Goal: Find specific page/section: Find specific page/section

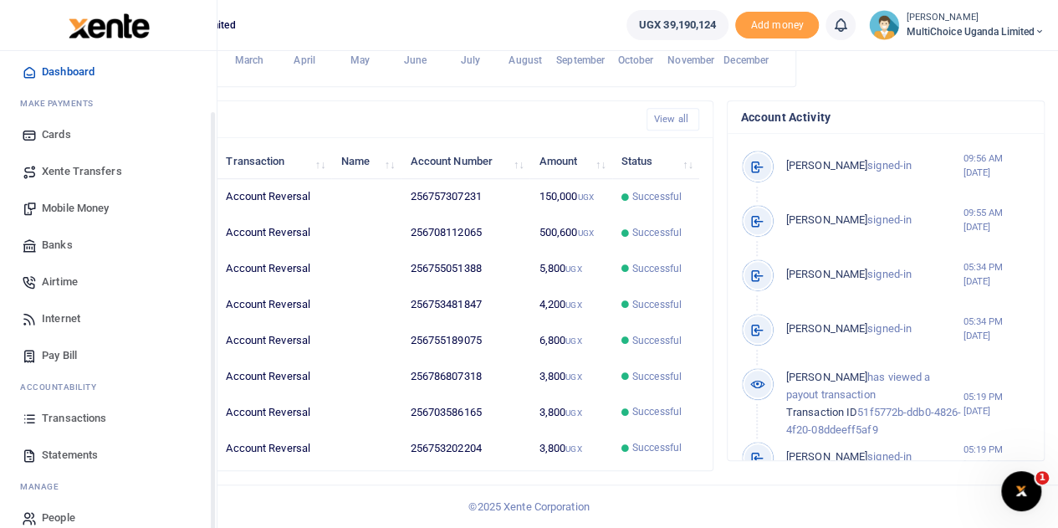
scroll to position [69, 0]
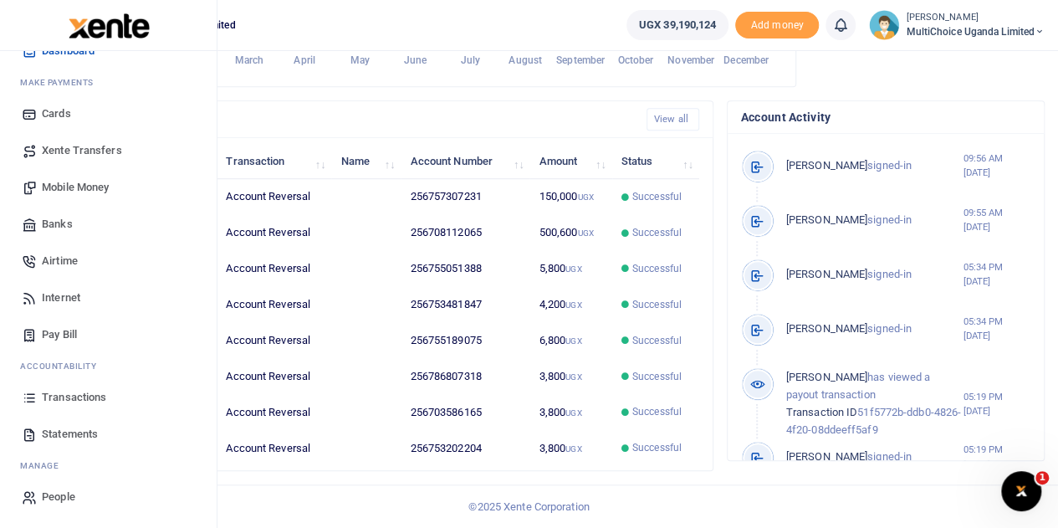
click at [92, 397] on span "Transactions" at bounding box center [74, 397] width 64 height 17
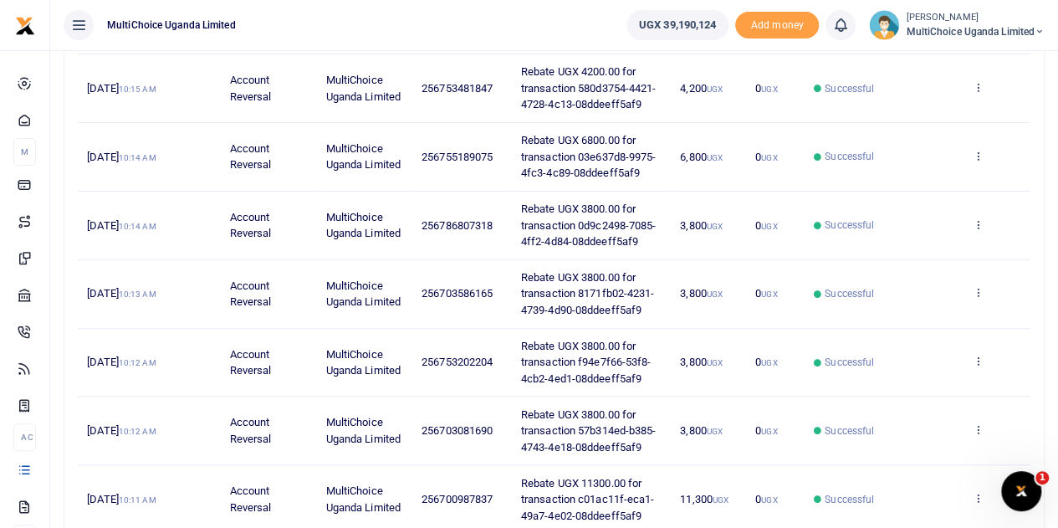
scroll to position [579, 0]
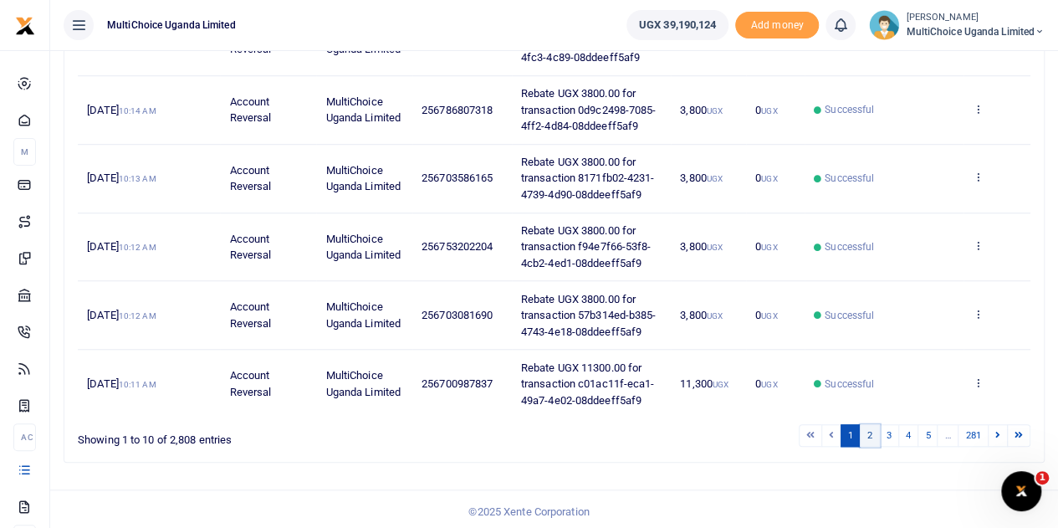
click at [866, 430] on link "2" at bounding box center [870, 435] width 20 height 23
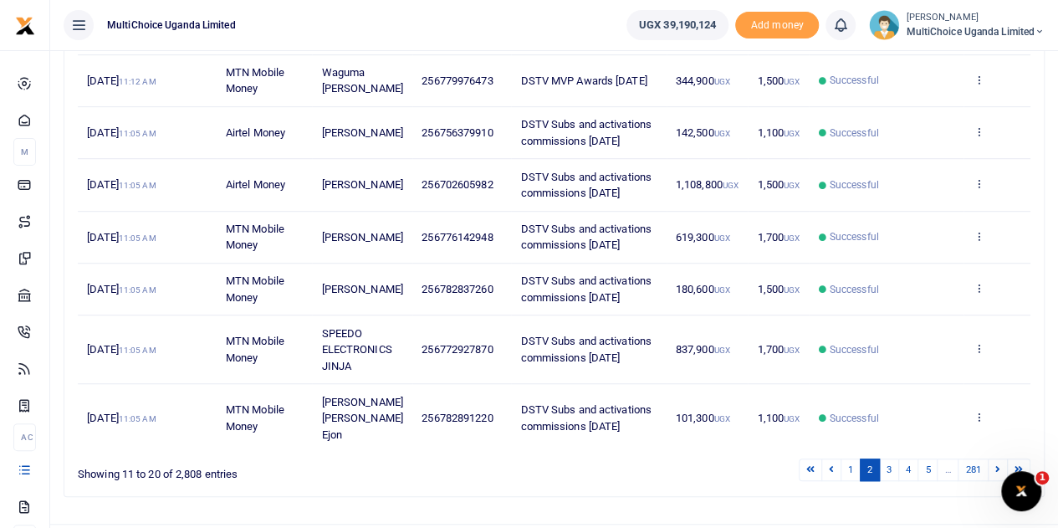
scroll to position [481, 0]
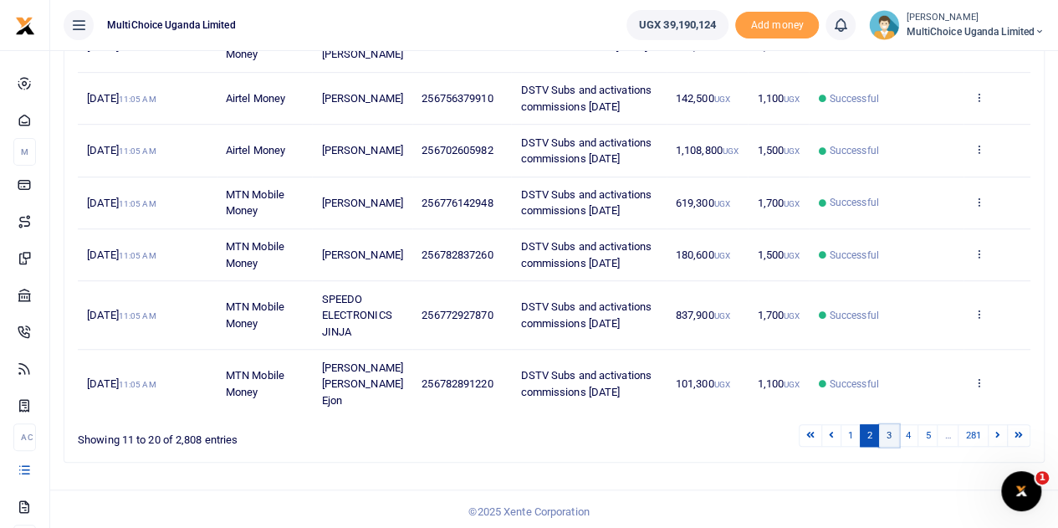
click at [893, 432] on link "3" at bounding box center [889, 435] width 20 height 23
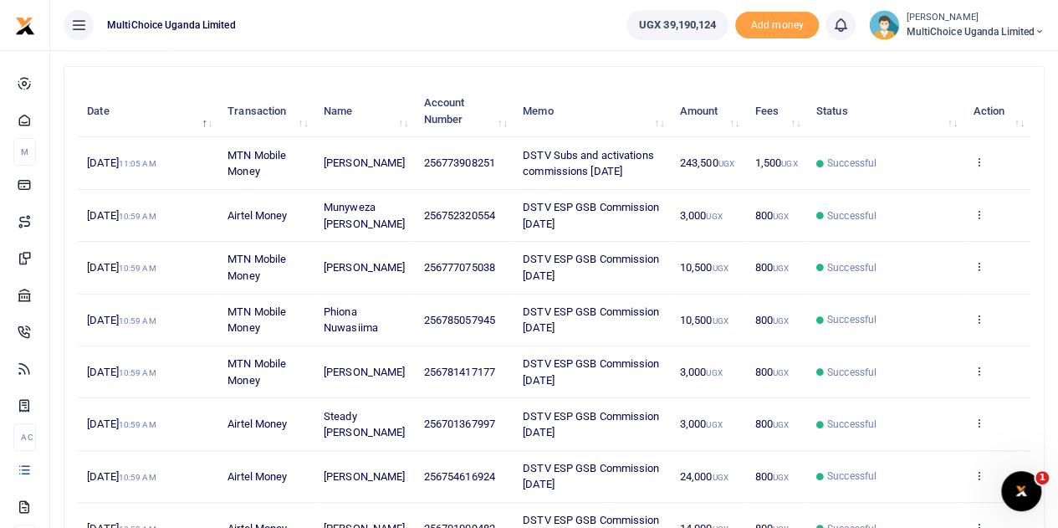
scroll to position [334, 0]
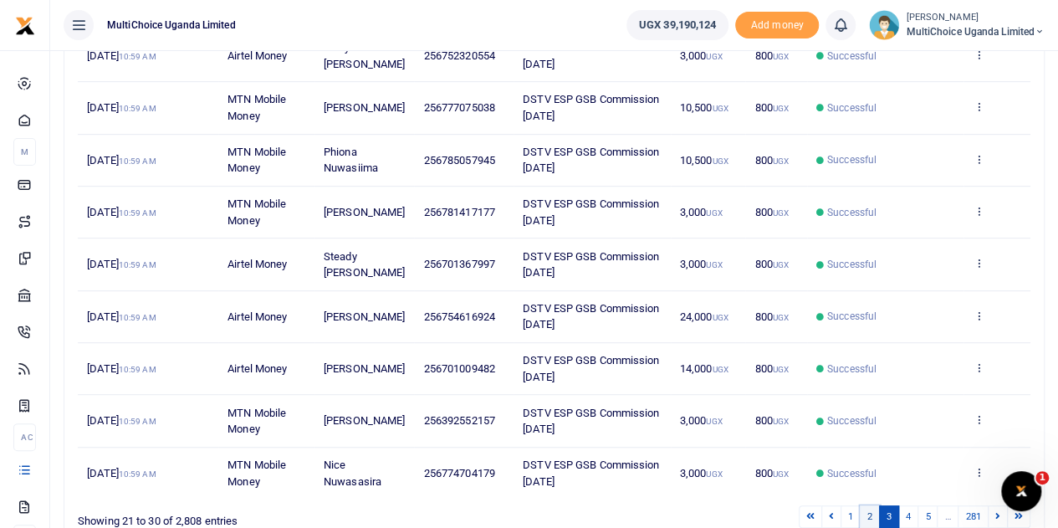
click at [875, 511] on link "2" at bounding box center [870, 516] width 20 height 23
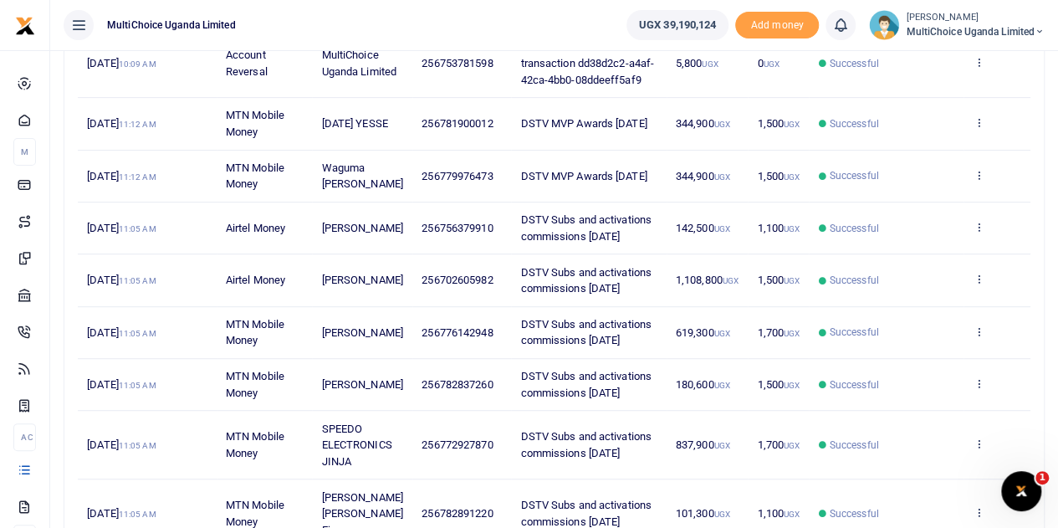
scroll to position [314, 0]
